Goal: Find specific page/section: Find specific page/section

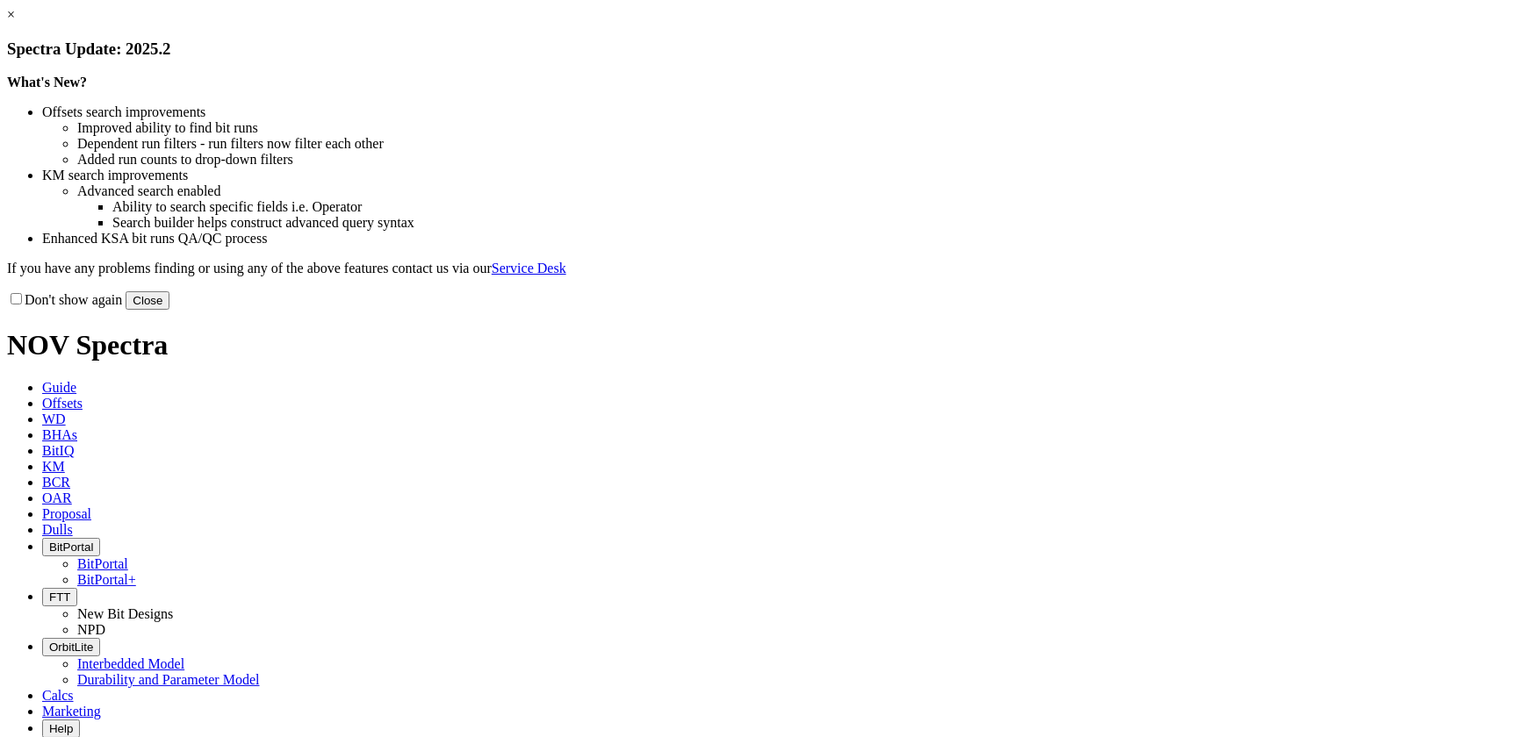
click at [169, 310] on button "Close" at bounding box center [148, 300] width 44 height 18
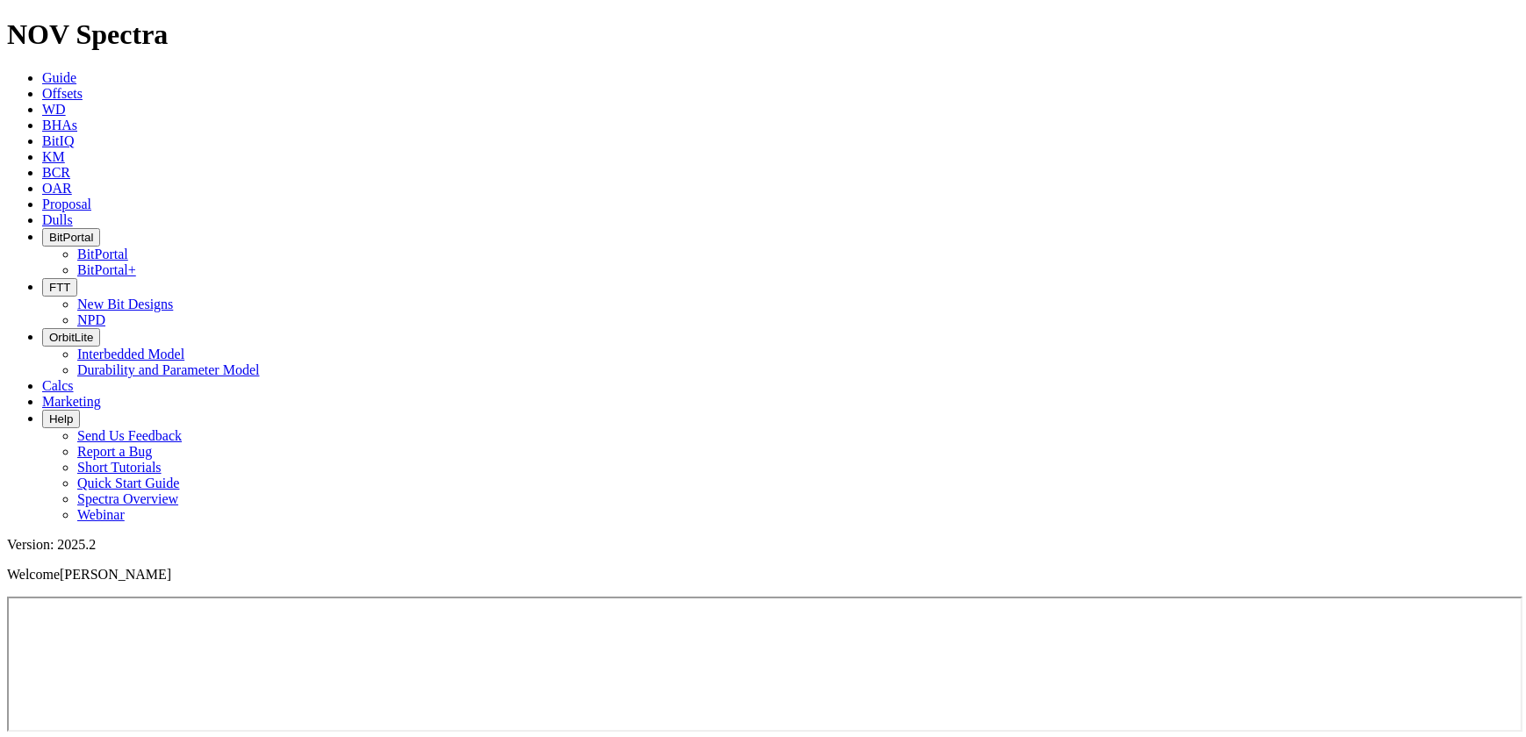
click at [93, 231] on span "BitPortal" at bounding box center [71, 237] width 44 height 13
click at [136, 263] on link "BitPortal+" at bounding box center [106, 270] width 59 height 15
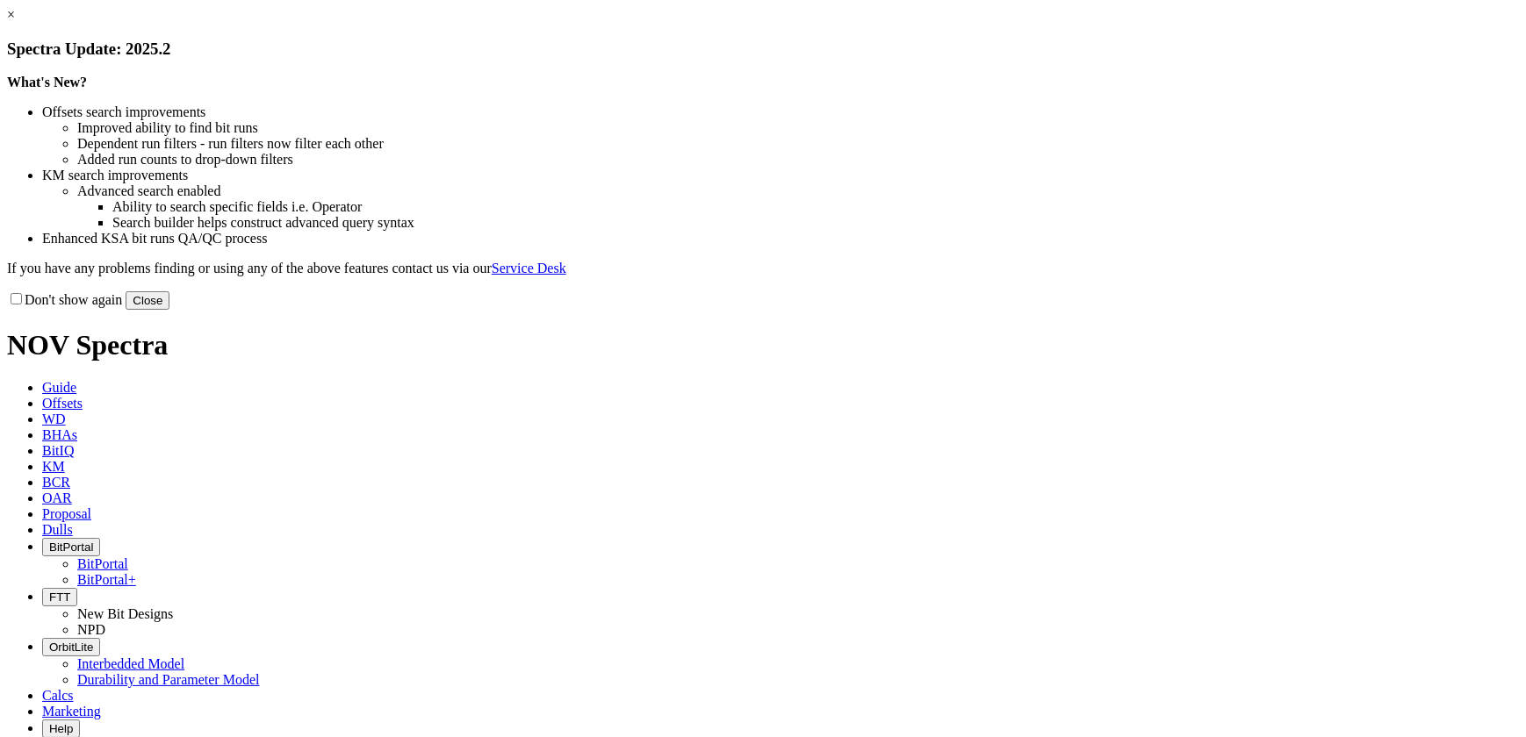
click at [169, 310] on button "Close" at bounding box center [148, 300] width 44 height 18
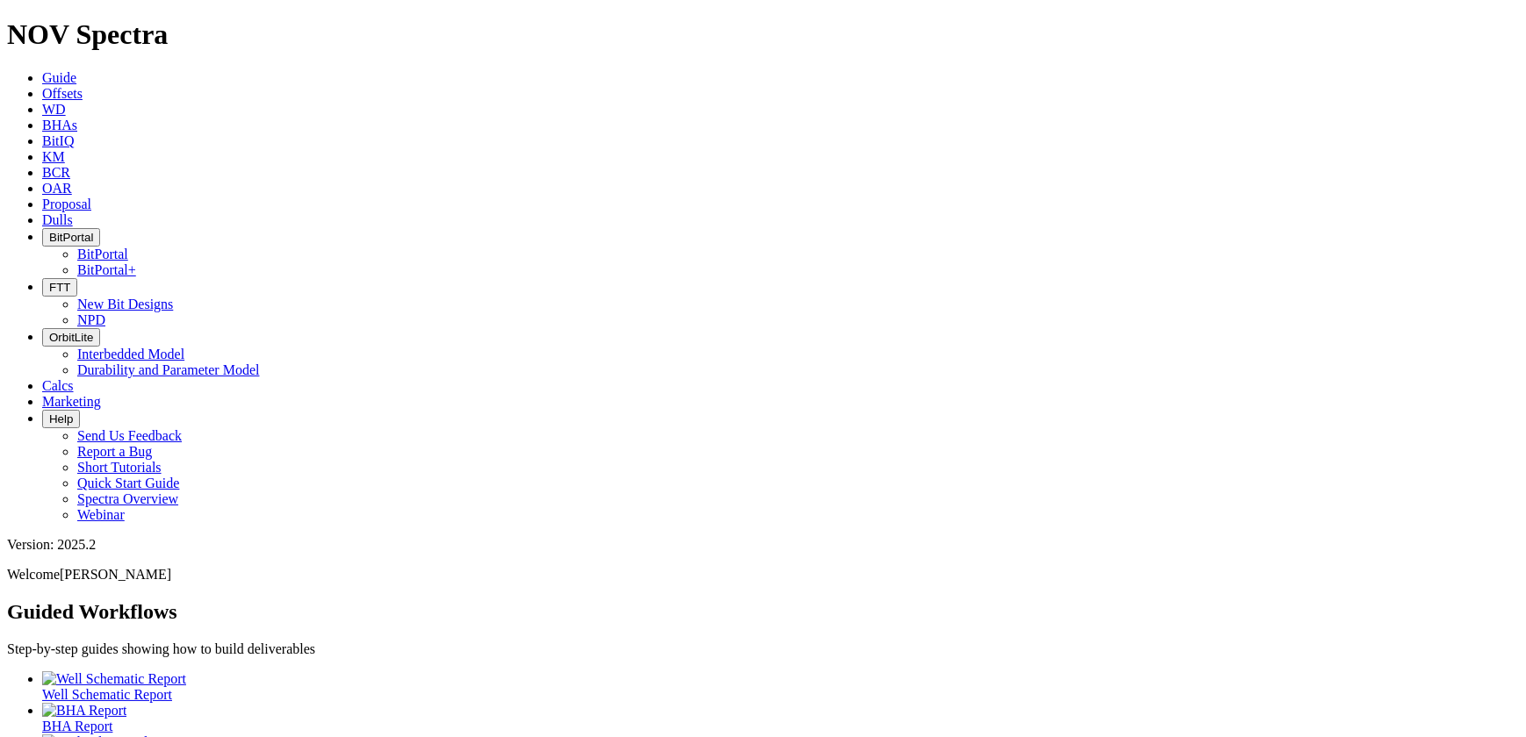
click at [93, 231] on span "BitPortal" at bounding box center [71, 237] width 44 height 13
click at [128, 247] on link "BitPortal" at bounding box center [102, 254] width 51 height 15
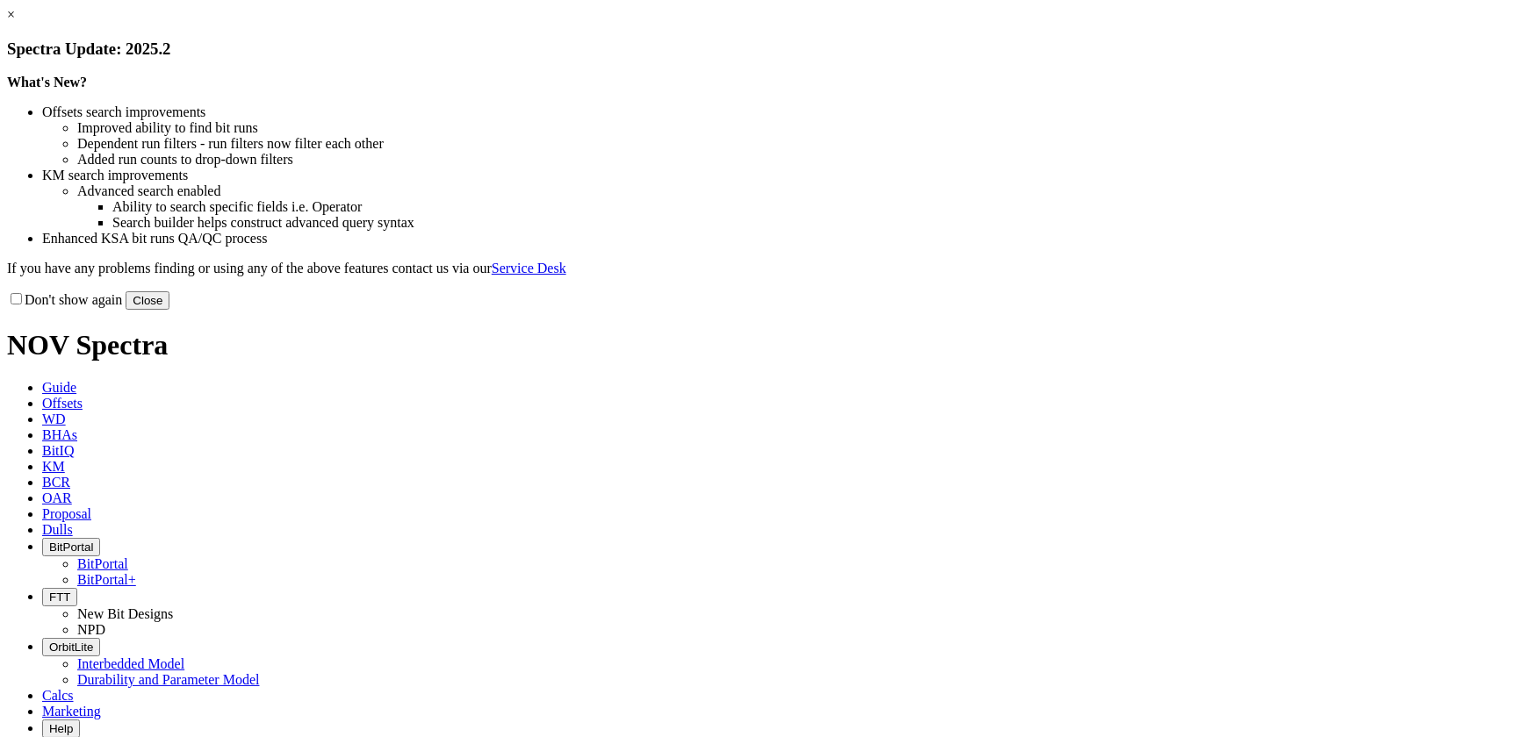
click at [169, 310] on button "Close" at bounding box center [148, 300] width 44 height 18
